Goal: Entertainment & Leisure: Browse casually

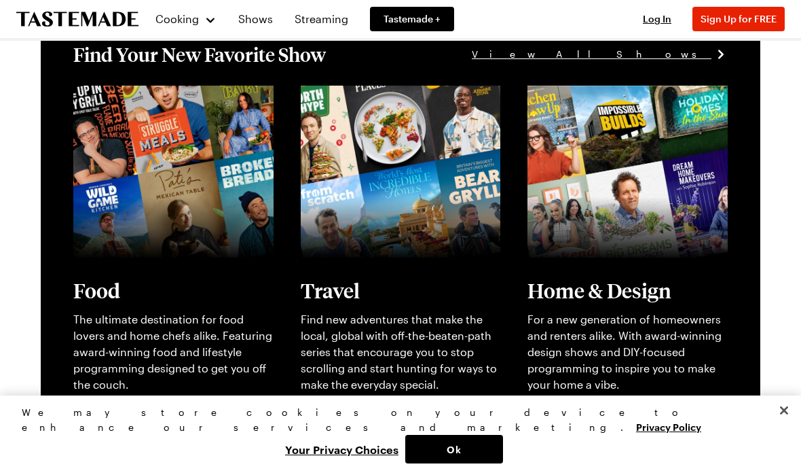
scroll to position [318, 0]
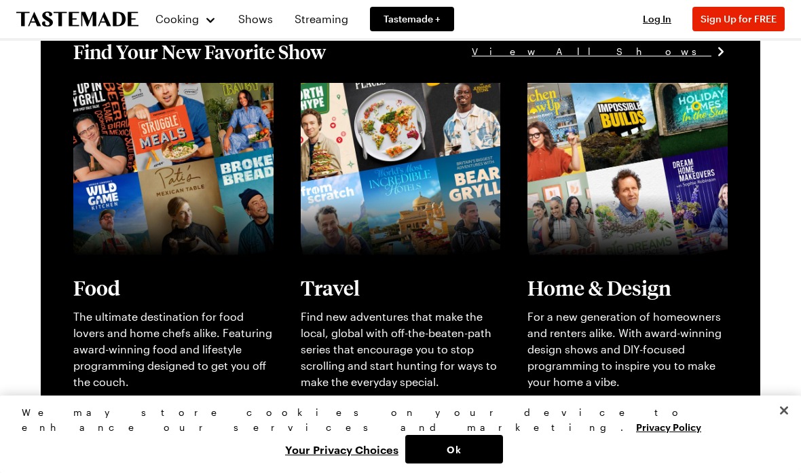
click at [159, 97] on link "View full content for [object Object]" at bounding box center [165, 90] width 185 height 13
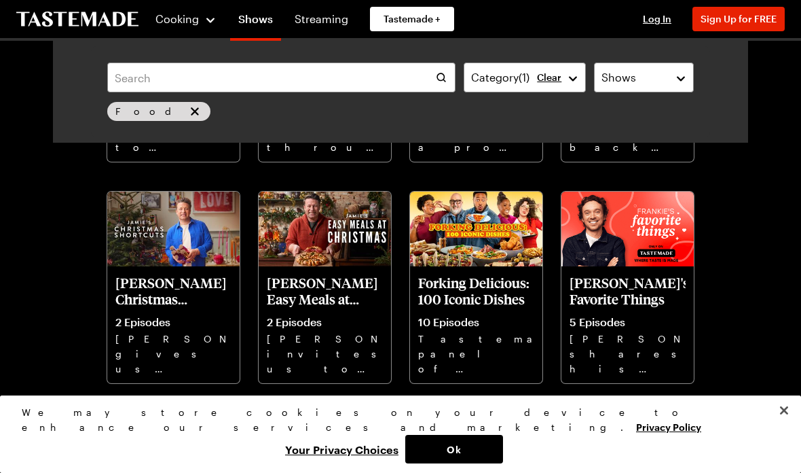
scroll to position [501, 0]
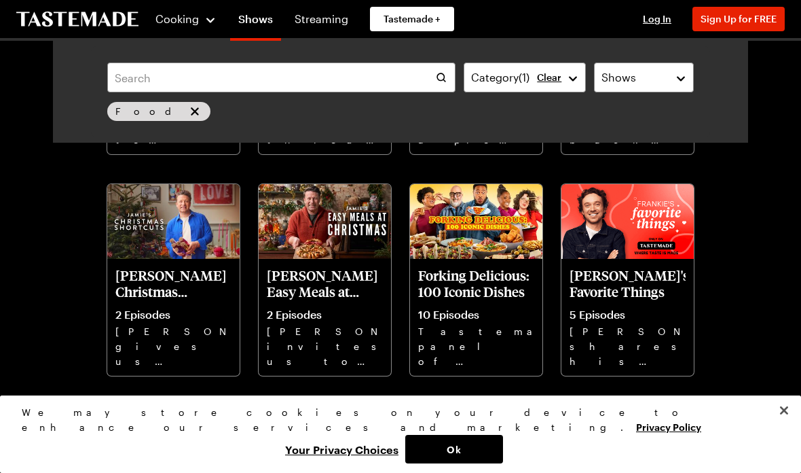
click at [165, 289] on p "[PERSON_NAME] Christmas Shortcuts" at bounding box center [173, 283] width 116 height 33
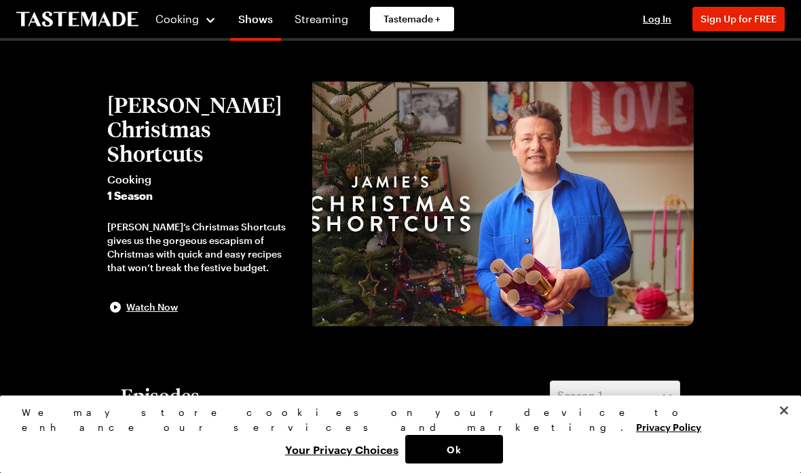
click at [119, 303] on icon "button" at bounding box center [115, 307] width 16 height 16
click at [53, 147] on div at bounding box center [400, 236] width 801 height 473
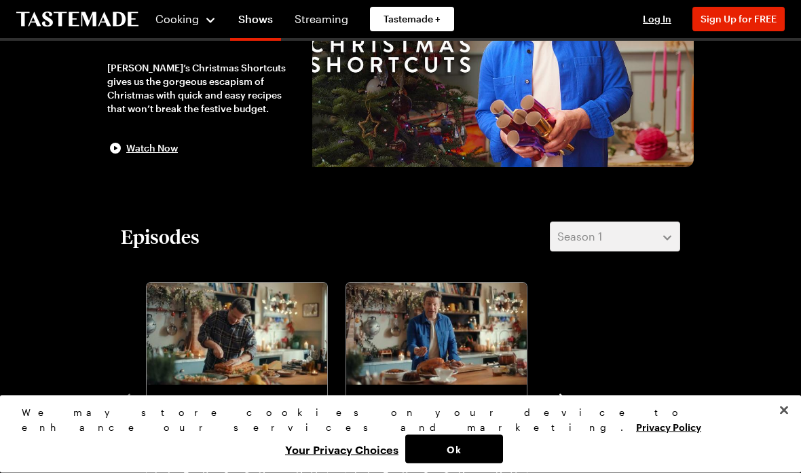
scroll to position [150, 0]
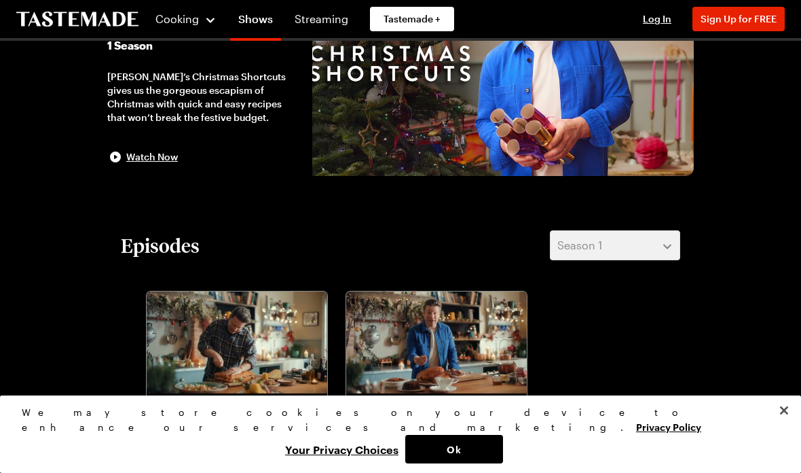
scroll to position [501, 0]
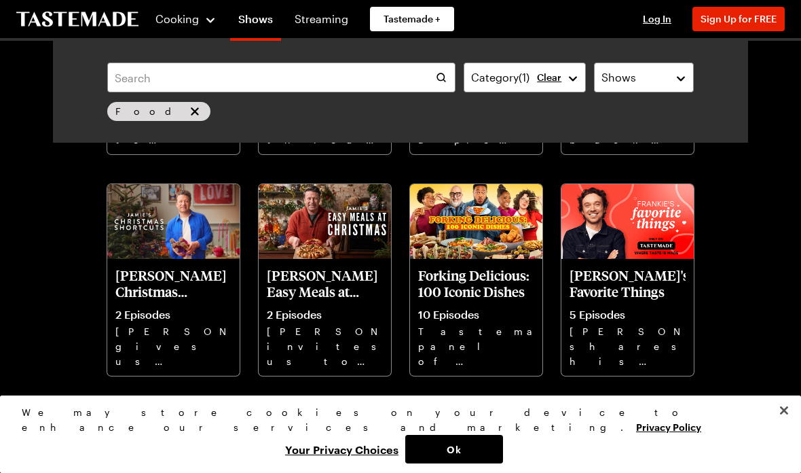
click at [306, 287] on p "[PERSON_NAME] Easy Meals at Christmas" at bounding box center [325, 283] width 116 height 33
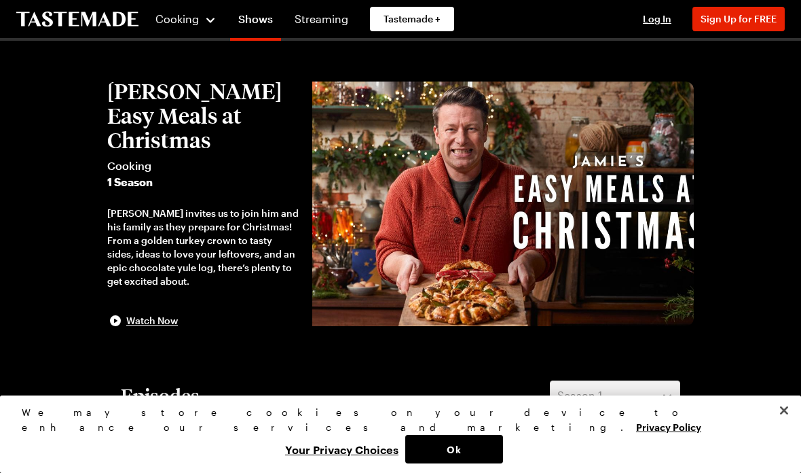
click at [118, 312] on icon "button" at bounding box center [115, 320] width 16 height 16
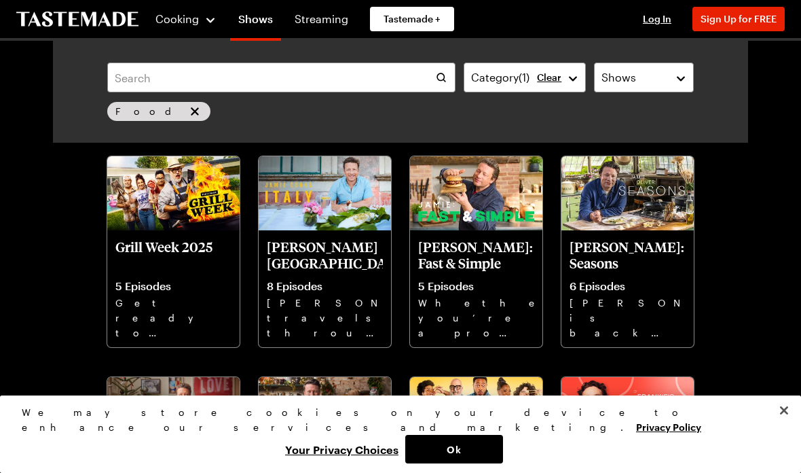
scroll to position [284, 0]
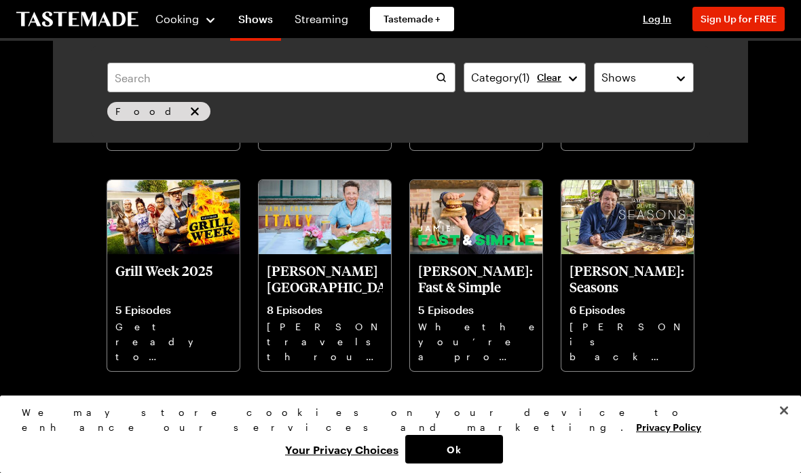
click at [305, 298] on div "[PERSON_NAME] [GEOGRAPHIC_DATA] 8 Episodes [PERSON_NAME] travels through [GEOGR…" at bounding box center [325, 312] width 132 height 117
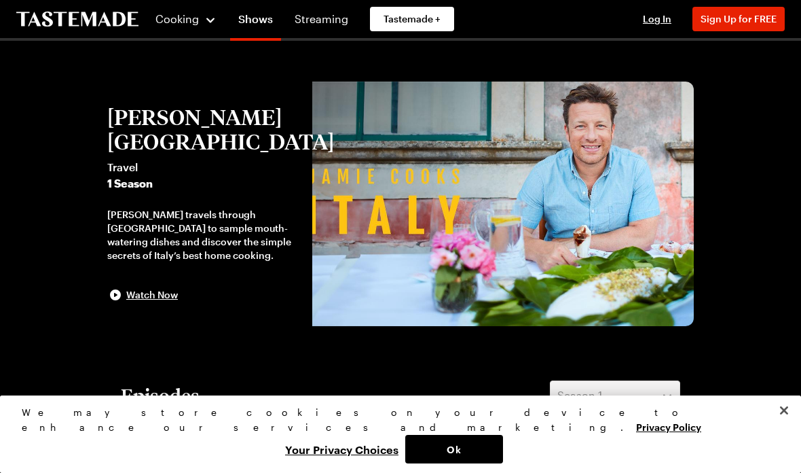
click at [119, 295] on icon "button" at bounding box center [115, 294] width 11 height 11
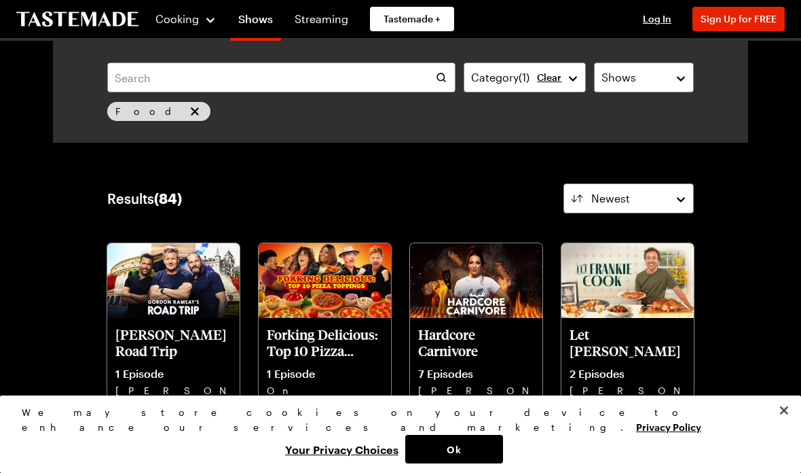
scroll to position [284, 0]
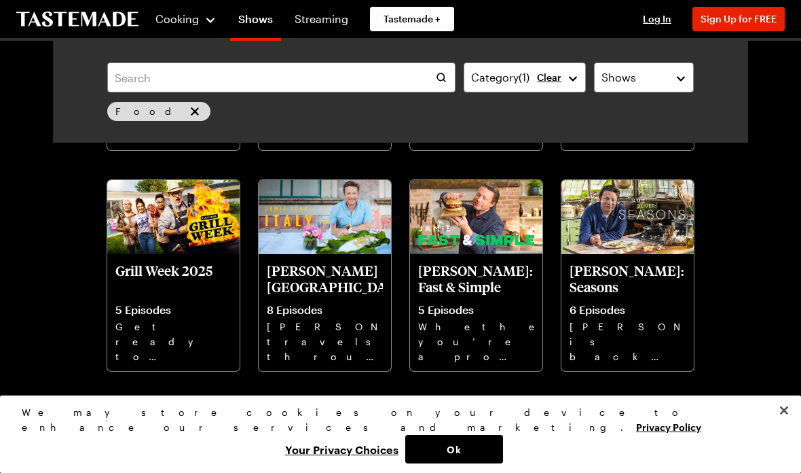
click at [783, 425] on button "Close" at bounding box center [784, 410] width 30 height 30
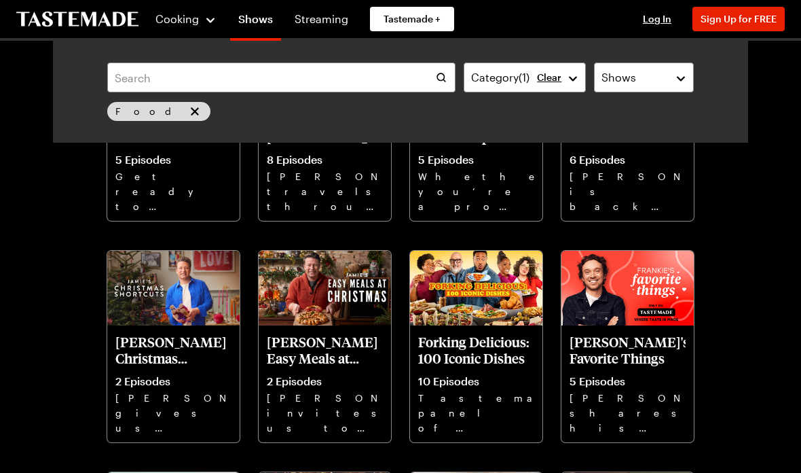
scroll to position [434, 0]
click at [491, 371] on div "Forking Delicious: 100 Iconic Dishes 10 Episodes Tastemade's panel of comedians…" at bounding box center [476, 383] width 132 height 117
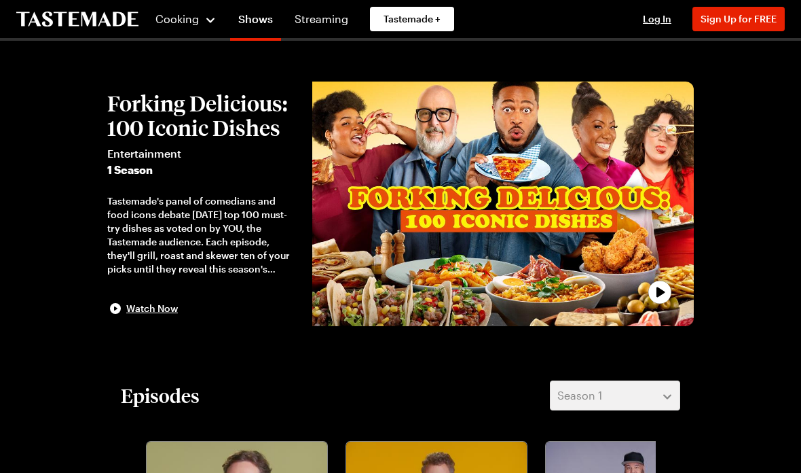
click at [128, 314] on span "Watch Now" at bounding box center [152, 308] width 52 height 14
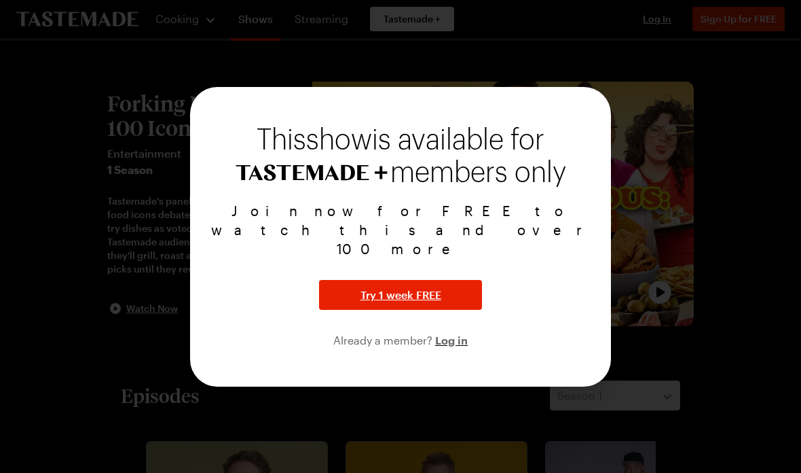
click at [41, 18] on div at bounding box center [400, 236] width 801 height 473
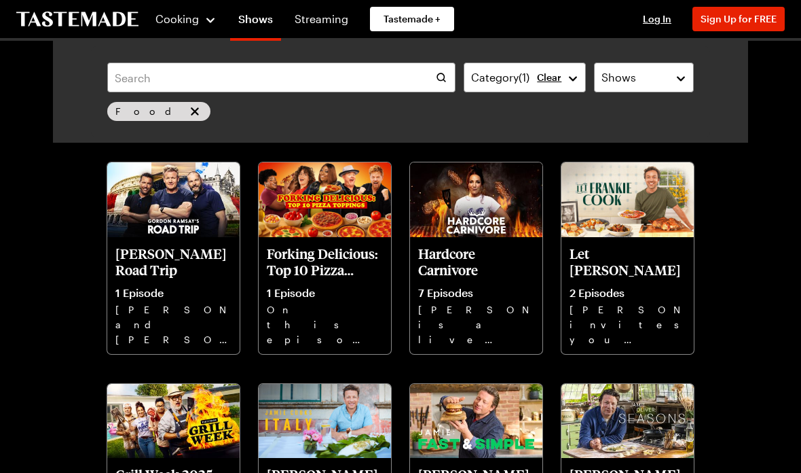
scroll to position [80, 0]
click at [193, 13] on span "Cooking" at bounding box center [177, 18] width 44 height 13
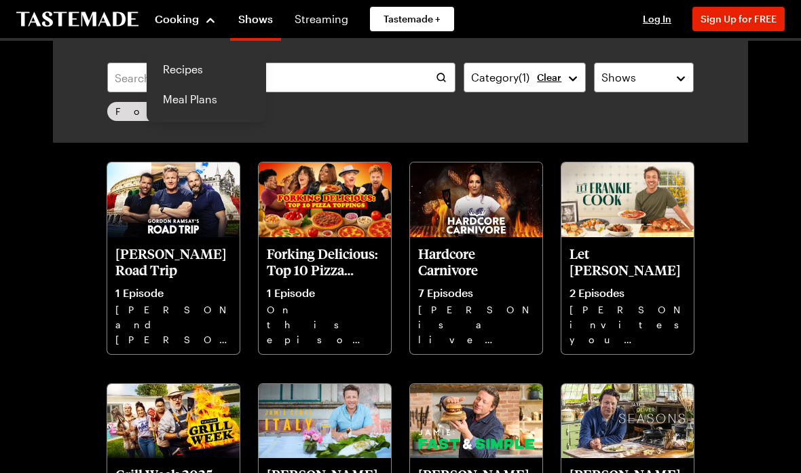
click at [186, 71] on link "Recipes" at bounding box center [206, 69] width 103 height 30
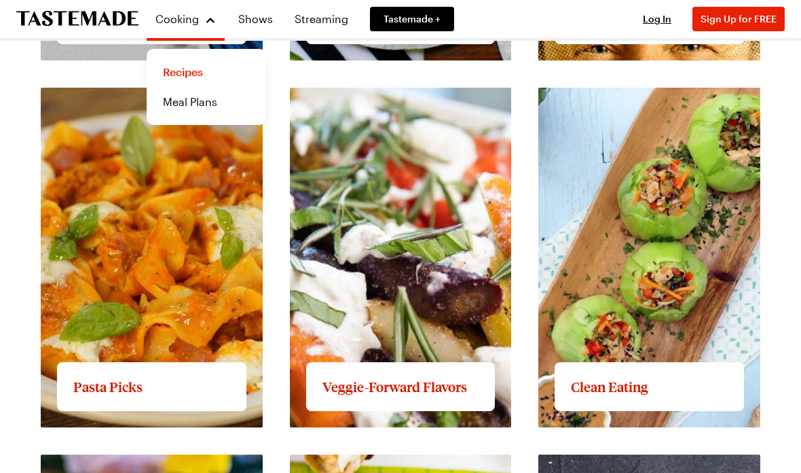
scroll to position [1465, 0]
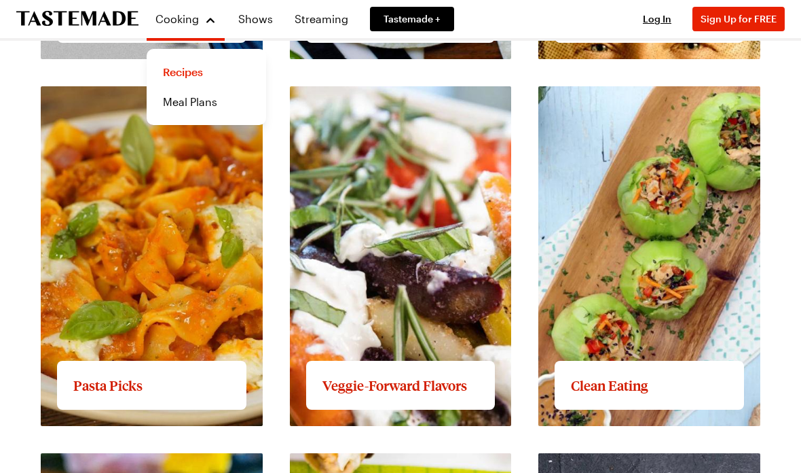
click at [193, 100] on link "View full content for Pasta Picks" at bounding box center [123, 94] width 164 height 13
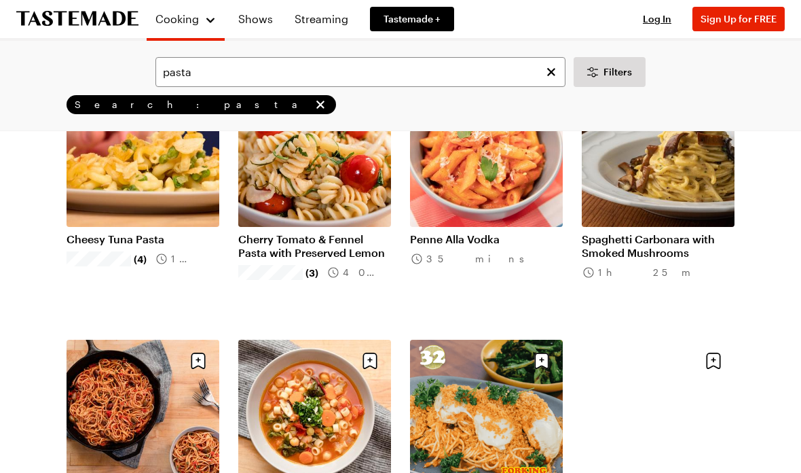
scroll to position [1059, 0]
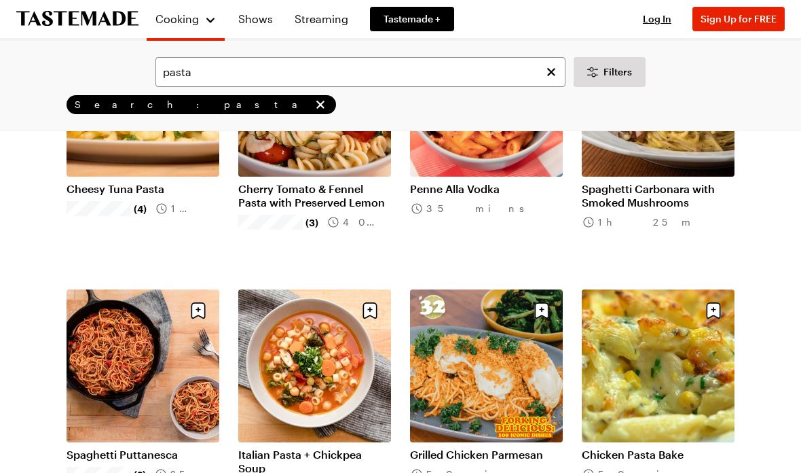
click at [640, 447] on link "Chicken Pasta Bake" at bounding box center [658, 454] width 153 height 14
